Goal: Check status: Check status

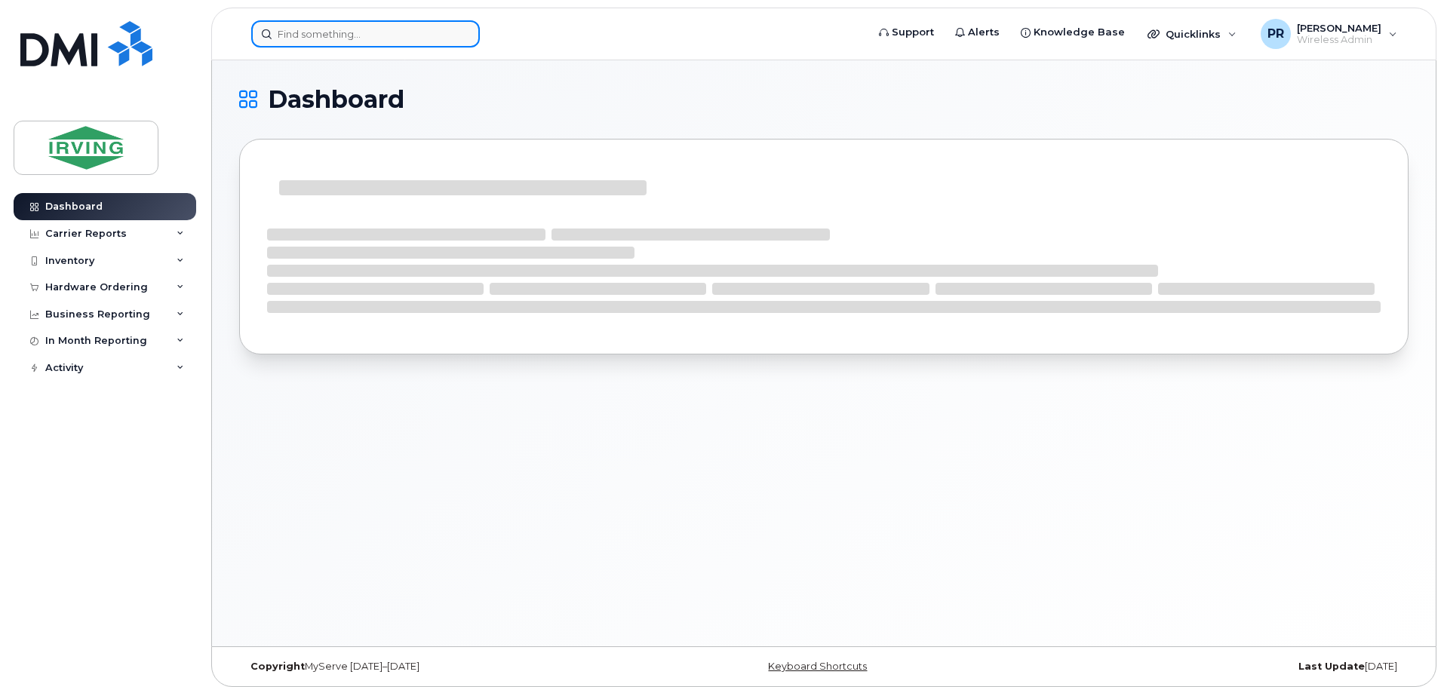
click at [353, 40] on input at bounding box center [365, 33] width 229 height 27
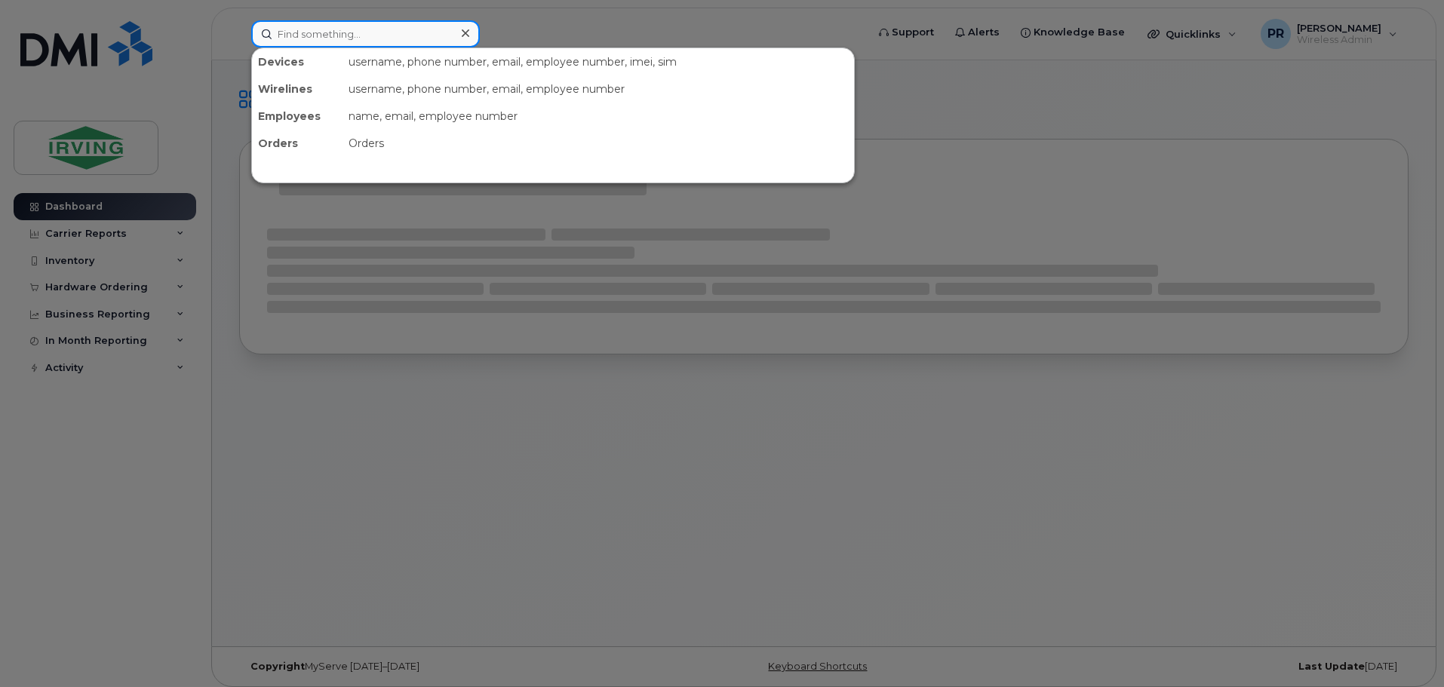
paste input "[PHONE_NUMBER]"
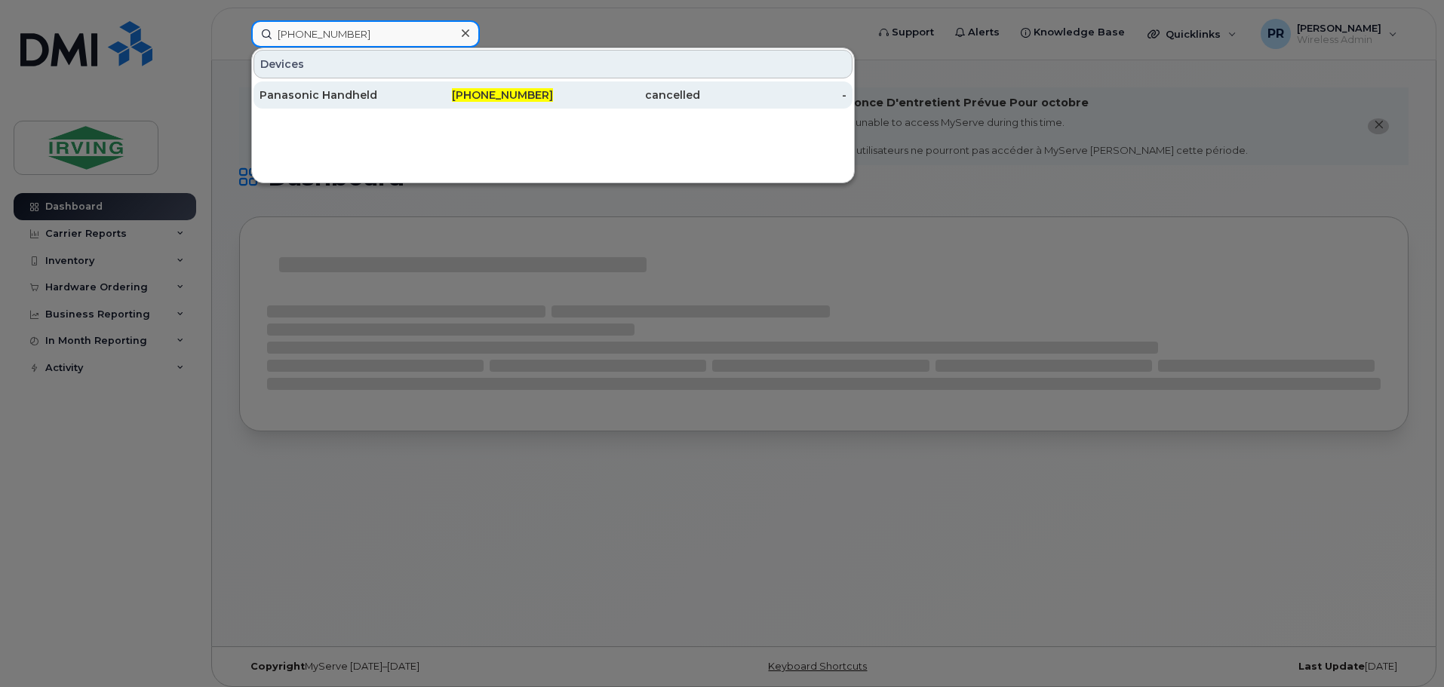
type input "[PHONE_NUMBER]"
click at [328, 90] on div "Panasonic Handheld" at bounding box center [333, 95] width 147 height 15
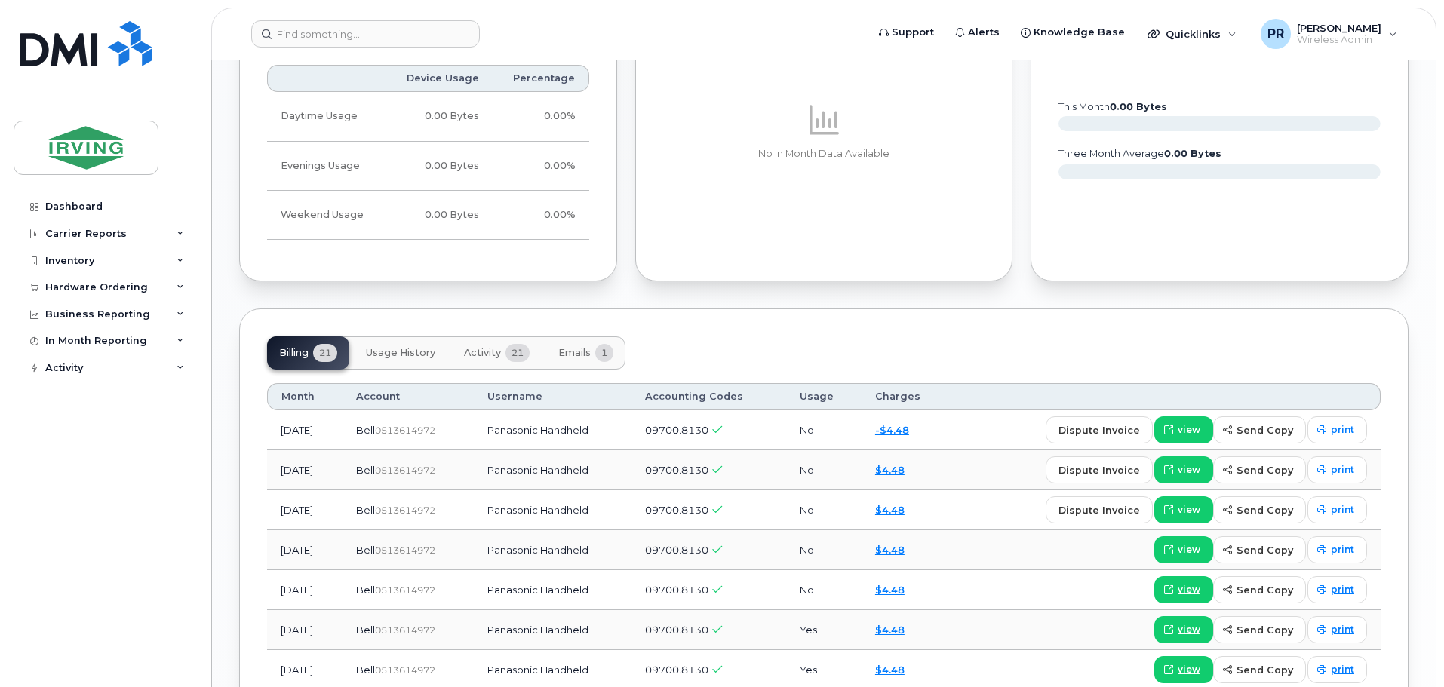
scroll to position [1282, 0]
